Goal: Task Accomplishment & Management: Manage account settings

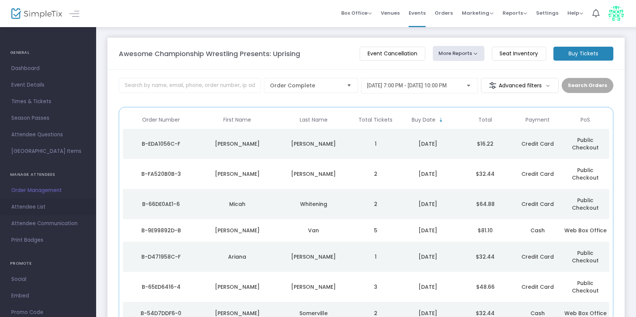
click at [32, 208] on span "Attendee List" at bounding box center [48, 207] width 74 height 10
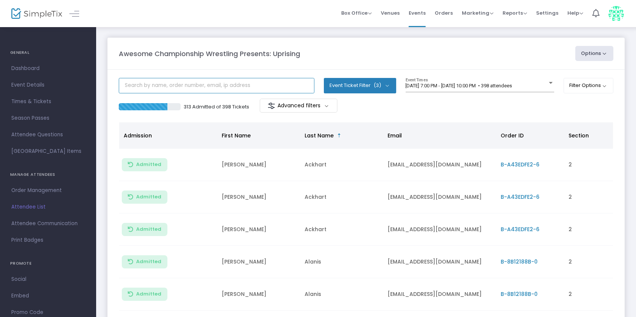
click at [229, 84] on input "text" at bounding box center [217, 85] width 196 height 15
type input "[PERSON_NAME]"
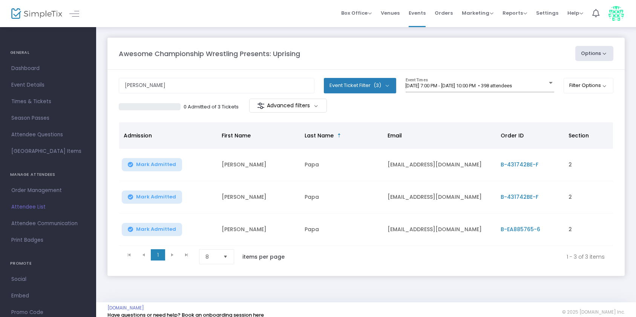
click at [153, 198] on span "Mark Admitted" at bounding box center [156, 197] width 40 height 6
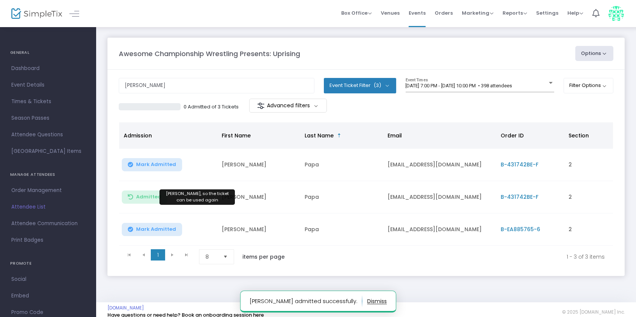
click at [159, 198] on span "Admitted" at bounding box center [148, 197] width 25 height 6
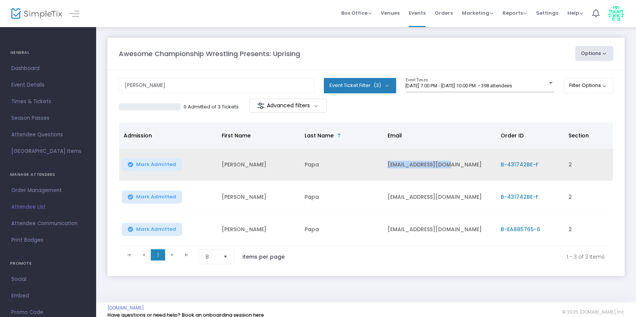
drag, startPoint x: 387, startPoint y: 165, endPoint x: 451, endPoint y: 165, distance: 64.1
click at [451, 165] on td "[EMAIL_ADDRESS][DOMAIN_NAME]" at bounding box center [439, 165] width 113 height 32
drag, startPoint x: 451, startPoint y: 165, endPoint x: 442, endPoint y: 167, distance: 9.2
copy td "[EMAIL_ADDRESS][DOMAIN_NAME]"
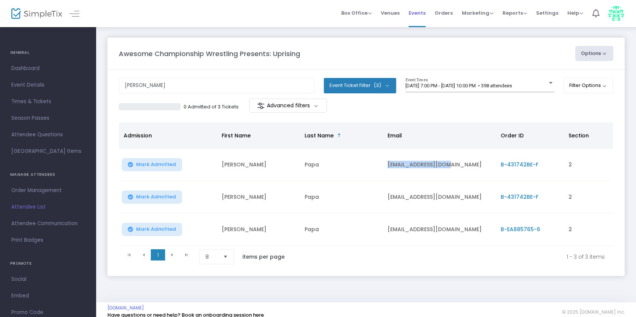
click at [418, 8] on span "Events" at bounding box center [417, 12] width 17 height 19
